Goal: Feedback & Contribution: Contribute content

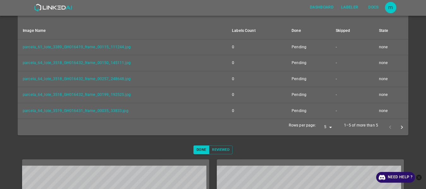
scroll to position [96, 0]
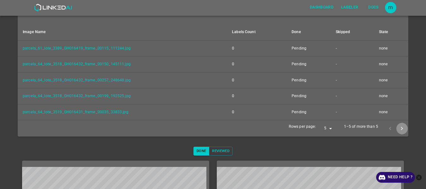
click at [398, 131] on icon "next page" at bounding box center [401, 128] width 7 height 7
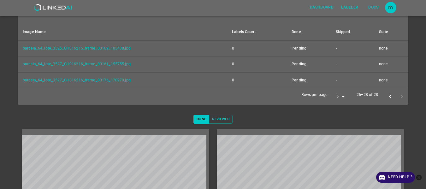
click at [398, 131] on div at bounding box center [310, 178] width 187 height 98
click at [396, 96] on div at bounding box center [395, 97] width 23 height 12
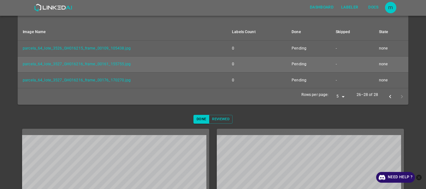
scroll to position [0, 0]
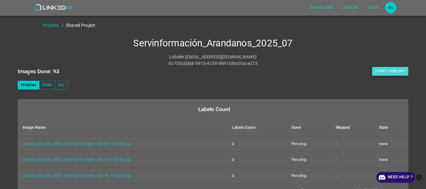
click at [376, 67] on button "Start Labeling" at bounding box center [390, 71] width 36 height 9
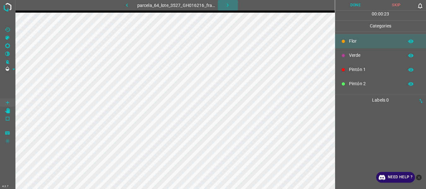
click at [229, 8] on icon "button" at bounding box center [227, 5] width 7 height 7
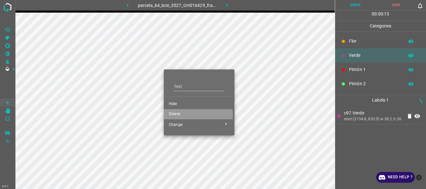
click at [178, 115] on span "Delete" at bounding box center [199, 114] width 61 height 6
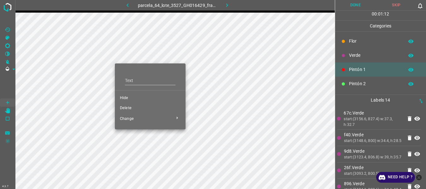
click at [130, 107] on span "Delete" at bounding box center [150, 108] width 61 height 6
